Goal: Transaction & Acquisition: Purchase product/service

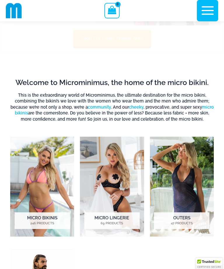
scroll to position [84, 0]
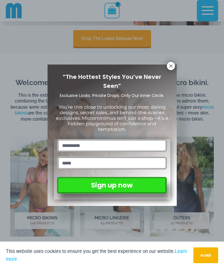
click at [173, 66] on icon at bounding box center [171, 65] width 5 height 5
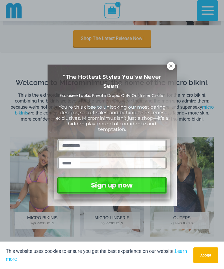
click at [170, 68] on icon at bounding box center [171, 65] width 5 height 5
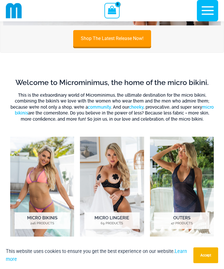
click at [126, 194] on img "Visit product category Micro Lingerie" at bounding box center [112, 187] width 64 height 100
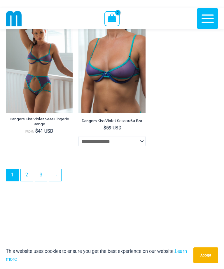
scroll to position [1618, 0]
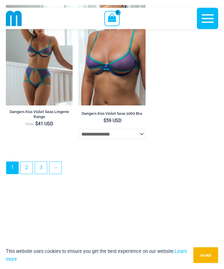
click at [58, 173] on link "→" at bounding box center [55, 168] width 12 height 12
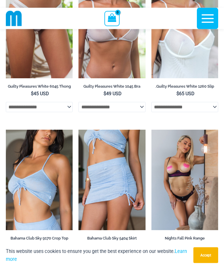
scroll to position [574, 0]
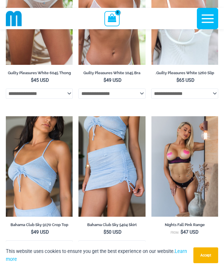
click at [152, 116] on img at bounding box center [152, 116] width 0 height 0
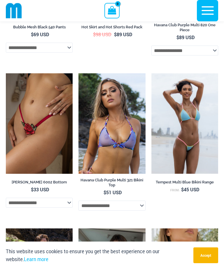
scroll to position [2171, 0]
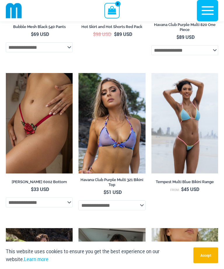
click at [6, 73] on img at bounding box center [6, 73] width 0 height 0
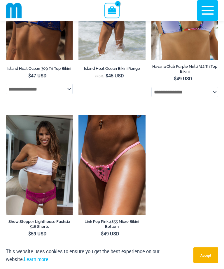
scroll to position [1910, 0]
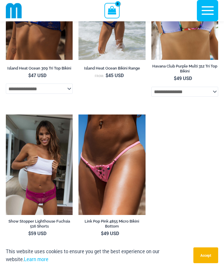
click at [79, 115] on img at bounding box center [79, 115] width 0 height 0
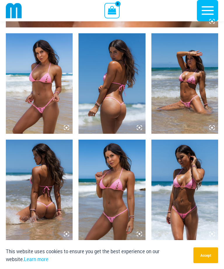
scroll to position [331, 0]
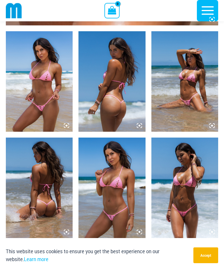
click at [187, 193] on img at bounding box center [185, 188] width 67 height 101
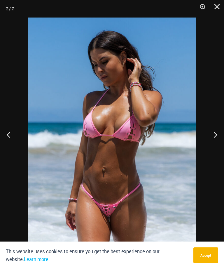
click at [219, 7] on button "Close" at bounding box center [215, 9] width 15 height 18
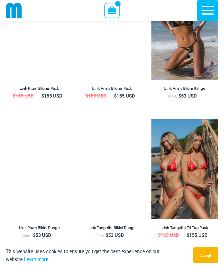
scroll to position [1146, 0]
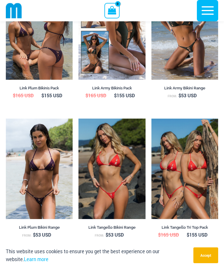
click at [152, 119] on img at bounding box center [152, 119] width 0 height 0
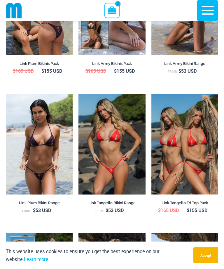
scroll to position [1171, 0]
click at [6, 94] on img at bounding box center [6, 94] width 0 height 0
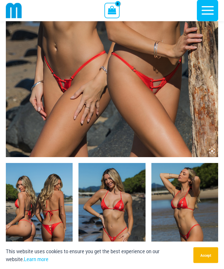
scroll to position [206, 0]
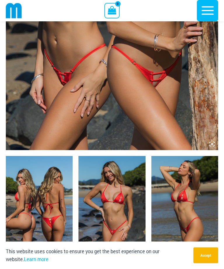
click at [103, 217] on img at bounding box center [112, 206] width 67 height 101
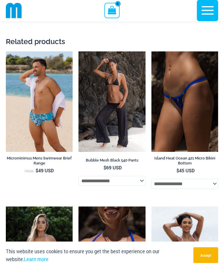
scroll to position [2474, 0]
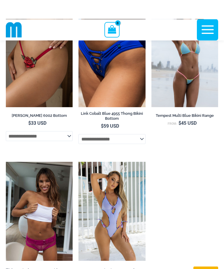
scroll to position [2402, 0]
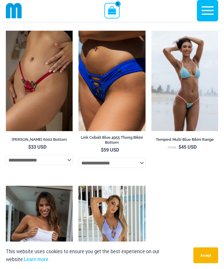
click at [79, 31] on img at bounding box center [79, 31] width 0 height 0
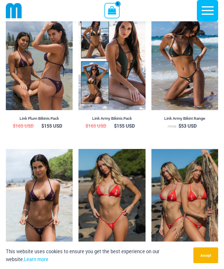
scroll to position [1133, 0]
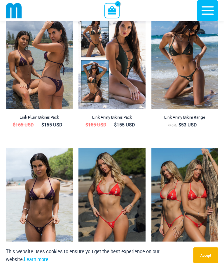
click at [152, 8] on img at bounding box center [152, 8] width 0 height 0
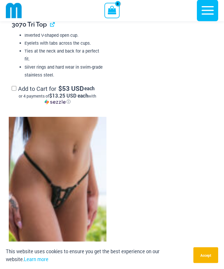
scroll to position [981, 0]
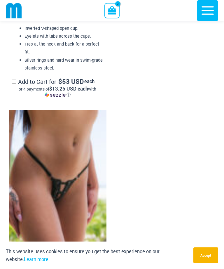
click at [57, 199] on img at bounding box center [58, 183] width 98 height 147
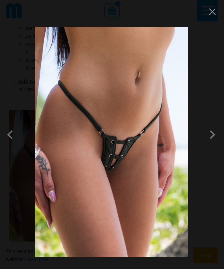
click at [213, 144] on span at bounding box center [213, 135] width 18 height 18
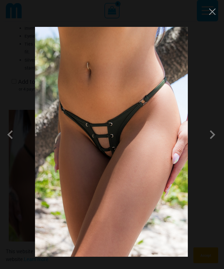
click at [211, 144] on span at bounding box center [213, 135] width 18 height 18
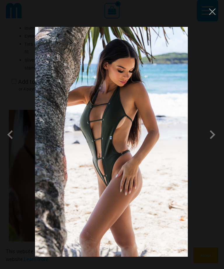
click at [210, 144] on span at bounding box center [213, 135] width 18 height 18
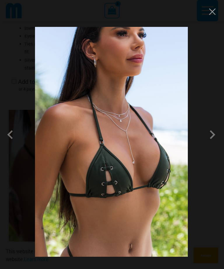
click at [212, 144] on span at bounding box center [213, 135] width 18 height 18
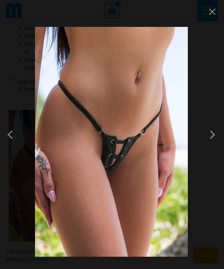
click at [212, 144] on span at bounding box center [213, 135] width 18 height 18
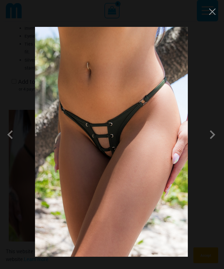
click at [212, 144] on span at bounding box center [213, 135] width 18 height 18
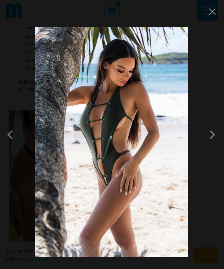
click at [215, 12] on button "Close" at bounding box center [212, 11] width 9 height 9
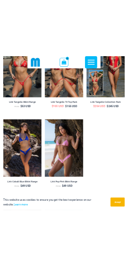
scroll to position [2231, 0]
